Goal: Transaction & Acquisition: Purchase product/service

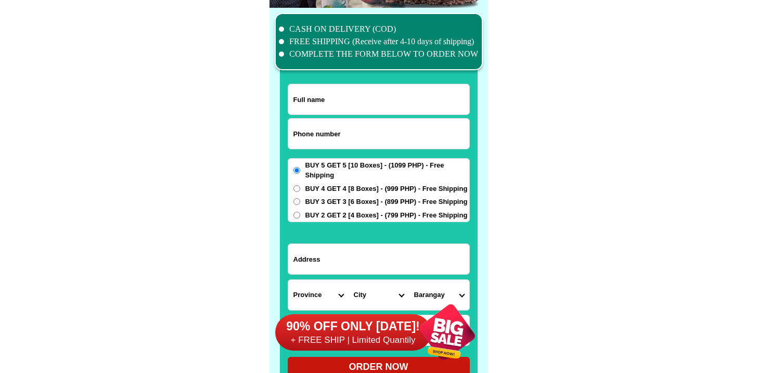
scroll to position [8085, 0]
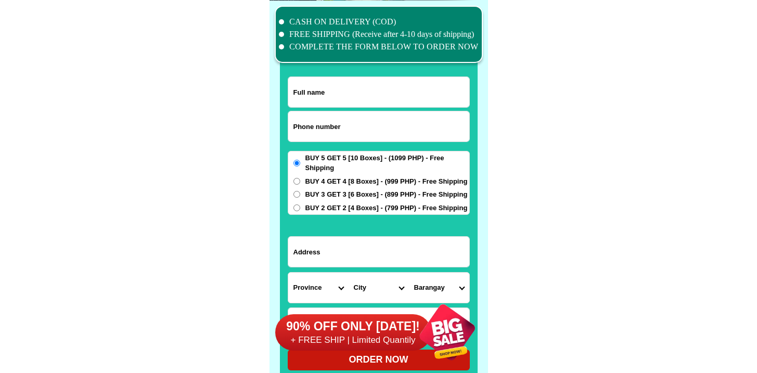
click at [333, 134] on input "Input phone_number" at bounding box center [378, 126] width 181 height 30
paste input "9996725666"
type input "09996725666"
click at [328, 105] on input "Input full_name" at bounding box center [378, 92] width 181 height 30
paste input "[PERSON_NAME]"
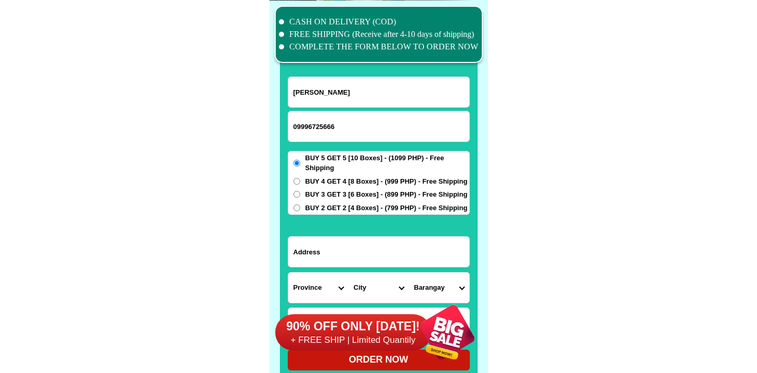
type input "[PERSON_NAME]"
click at [378, 255] on input "Input address" at bounding box center [378, 252] width 181 height 30
paste input "[STREET_ADDRESS][GEOGRAPHIC_DATA][PERSON_NAME]"
type input "[STREET_ADDRESS][GEOGRAPHIC_DATA][PERSON_NAME]"
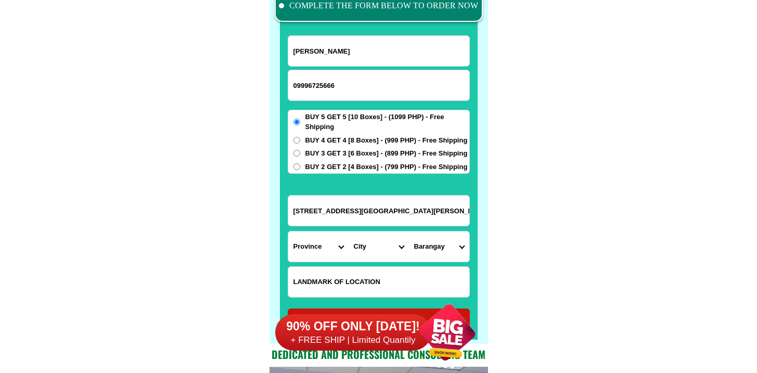
scroll to position [8229, 0]
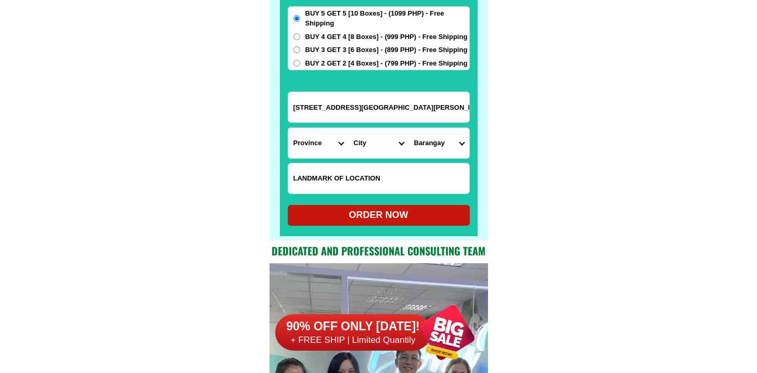
click at [340, 183] on input "Input LANDMARKOFLOCATION" at bounding box center [378, 178] width 181 height 30
paste input "[GEOGRAPHIC_DATA]"
type input "[GEOGRAPHIC_DATA]"
click at [326, 139] on select "Province [GEOGRAPHIC_DATA] [GEOGRAPHIC_DATA][PERSON_NAME][GEOGRAPHIC_DATA][GEOG…" at bounding box center [318, 143] width 60 height 30
select select "63_374"
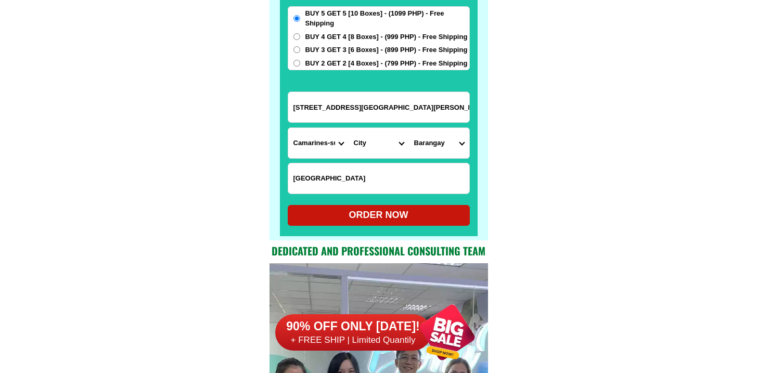
click at [288, 128] on select "Province [GEOGRAPHIC_DATA] [GEOGRAPHIC_DATA][PERSON_NAME][GEOGRAPHIC_DATA][GEOG…" at bounding box center [318, 143] width 60 height 30
click at [385, 144] on select "City Baao Balatan [PERSON_NAME] Buhi [PERSON_NAME][GEOGRAPHIC_DATA] [GEOGRAPHIC…" at bounding box center [378, 143] width 60 height 30
select select "63_3741520"
click at [348, 128] on select "City Baao Balatan [PERSON_NAME] Buhi [PERSON_NAME][GEOGRAPHIC_DATA] [GEOGRAPHIC…" at bounding box center [378, 143] width 60 height 30
click at [446, 132] on select "Barangay [PERSON_NAME] Bagong sirang Baliguian Bantugan Bicalen [PERSON_NAME] C…" at bounding box center [439, 143] width 60 height 30
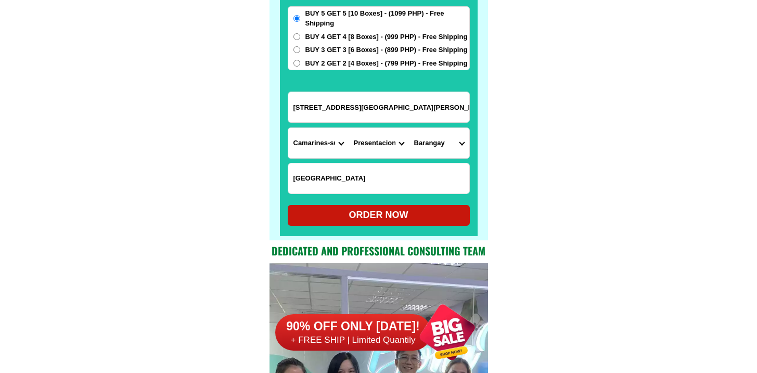
select select "63_37415205260"
click at [409, 128] on select "Barangay [PERSON_NAME] Bagong sirang Baliguian Bantugan Bicalen [PERSON_NAME] C…" at bounding box center [439, 143] width 60 height 30
click at [385, 213] on div "ORDER NOW" at bounding box center [379, 215] width 182 height 14
type input "[PERSON_NAME]"
type input "[STREET_ADDRESS][GEOGRAPHIC_DATA][PERSON_NAME]"
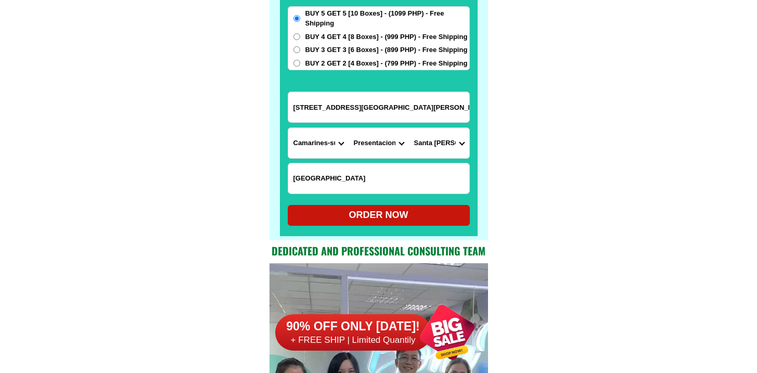
type input "[GEOGRAPHIC_DATA]"
radio input "true"
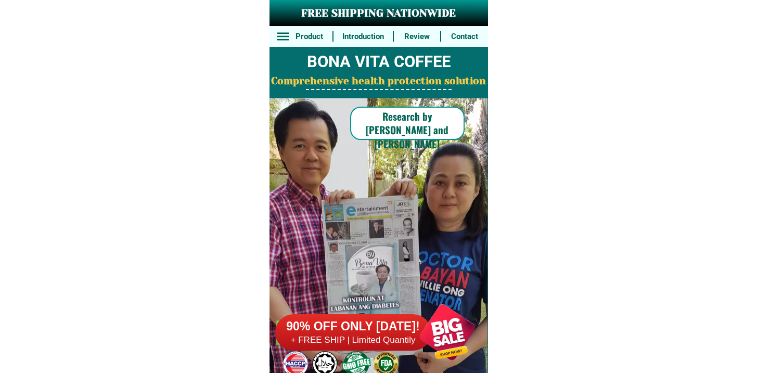
click at [364, 329] on h6 "90% OFF ONLY [DATE]!" at bounding box center [353, 327] width 156 height 16
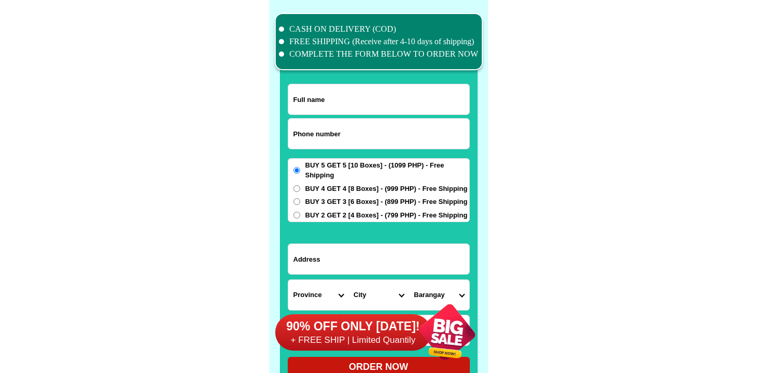
scroll to position [8085, 0]
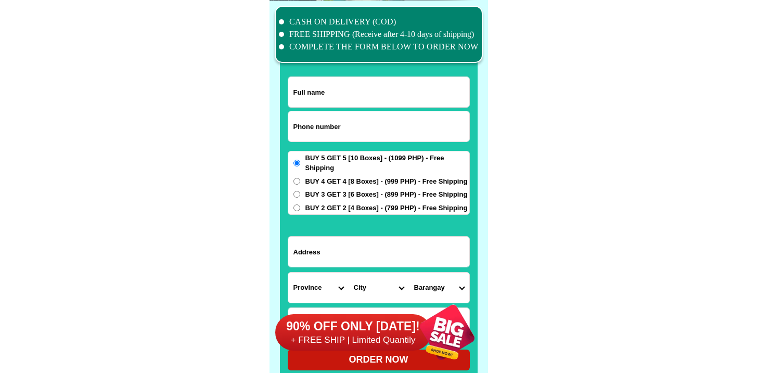
click at [350, 117] on input "Input phone_number" at bounding box center [378, 126] width 181 height 30
paste input "9467260889"
type input "09467260889"
click at [386, 88] on input "Input full_name" at bounding box center [378, 92] width 181 height 30
paste input "Revelina Baya"
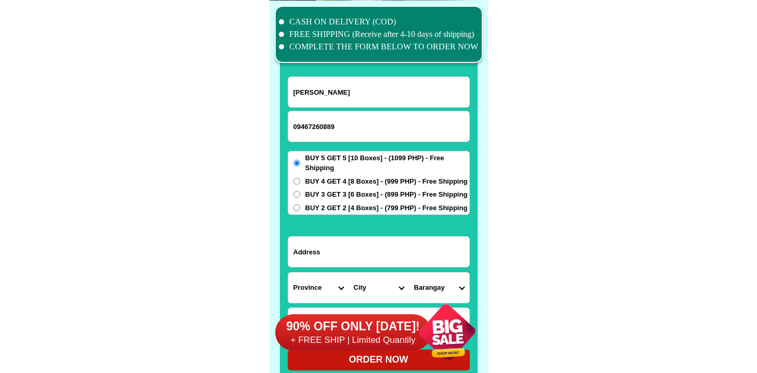
type input "Revelina Baya"
click at [369, 241] on input "Input address" at bounding box center [378, 252] width 181 height 30
paste input "Brgy Lomboy Villasis Pamgasiman zone 2"
type input "Brgy Lomboy Villasis Pamgasiman zone 2"
click at [293, 305] on div "90% OFF ONLY TODAY! + FREE SHIP | Limited Quantily" at bounding box center [381, 332] width 213 height 82
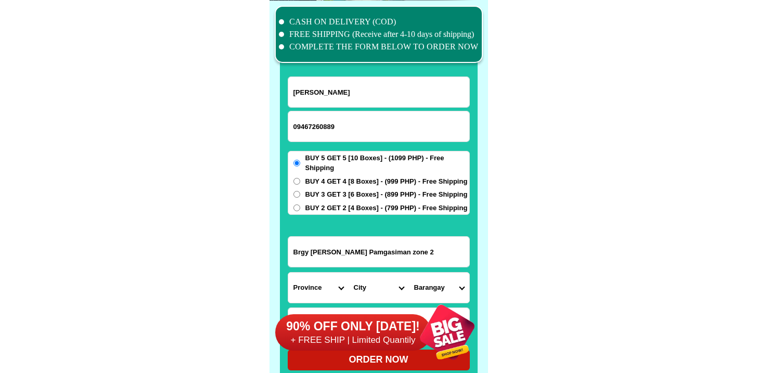
scroll to position [8085, 0]
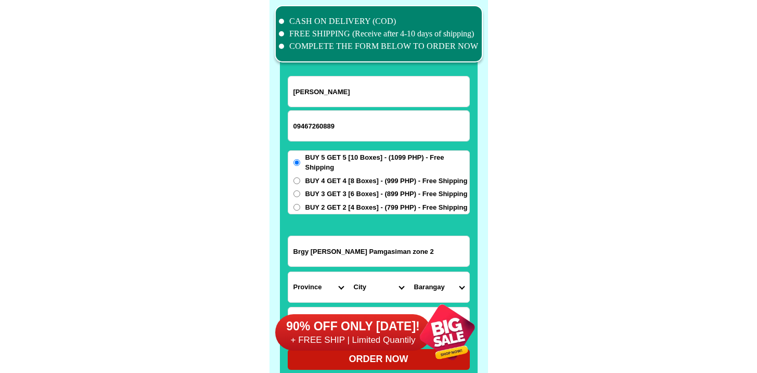
click at [307, 283] on select "Province [GEOGRAPHIC_DATA] [GEOGRAPHIC_DATA][PERSON_NAME][GEOGRAPHIC_DATA][GEOG…" at bounding box center [318, 287] width 60 height 30
select select "63_247"
click at [288, 272] on select "Province [GEOGRAPHIC_DATA] [GEOGRAPHIC_DATA][PERSON_NAME][GEOGRAPHIC_DATA][GEOG…" at bounding box center [318, 287] width 60 height 30
click at [366, 289] on select "City Agno Aguilar Alaminos-city Asingan Balungao Bani Basista Bautista Bayamban…" at bounding box center [378, 287] width 60 height 30
select select "63_2477785"
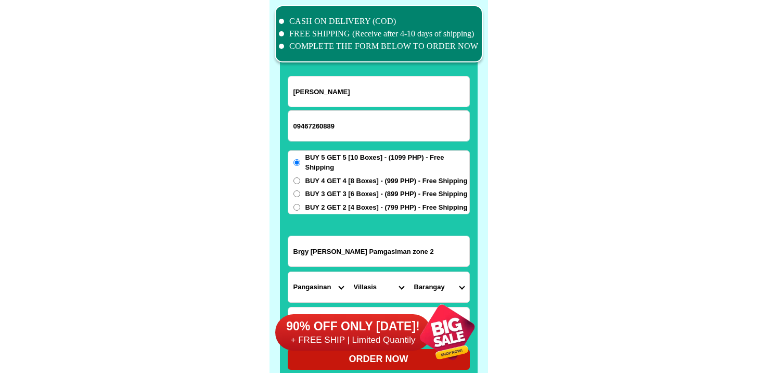
click at [348, 272] on select "City Agno Aguilar Alaminos-city Asingan Balungao Bani Basista Bautista Bayamban…" at bounding box center [378, 287] width 60 height 30
click at [438, 287] on select "Barangay Amamperez Bacag Barangobong Barraca Capulaan Caramutan La paz Labit Li…" at bounding box center [439, 287] width 60 height 30
select select "63_24777851941"
click at [409, 272] on select "Barangay Amamperez Bacag Barangobong Barraca Capulaan Caramutan La paz Labit Li…" at bounding box center [439, 287] width 60 height 30
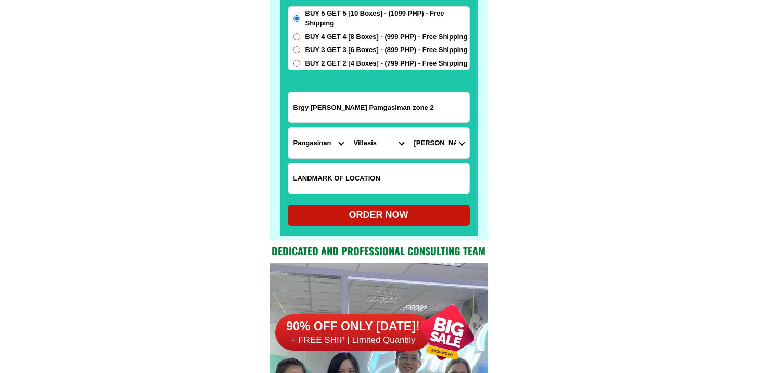
scroll to position [8247, 0]
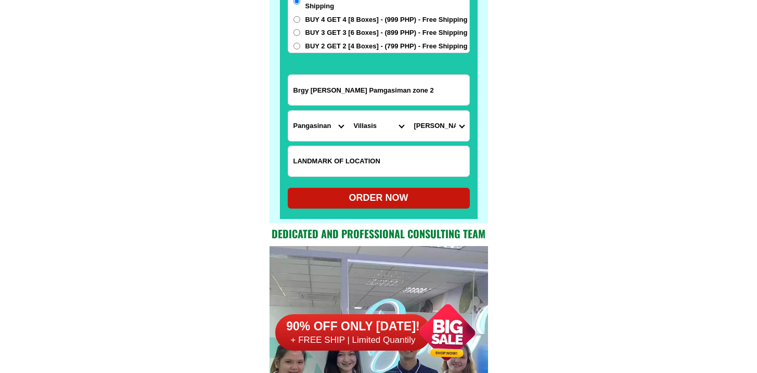
click at [368, 173] on input "Input LANDMARKOFLOCATION" at bounding box center [378, 161] width 181 height 30
click at [314, 202] on div "ORDER NOW" at bounding box center [379, 198] width 182 height 14
radio input "true"
